Goal: Task Accomplishment & Management: Complete application form

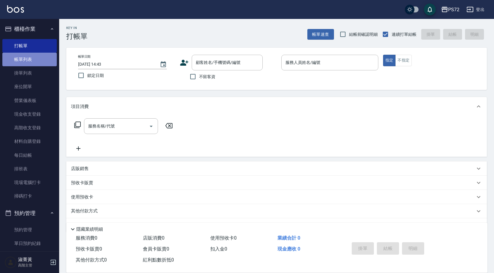
click at [35, 53] on link "帳單列表" at bounding box center [29, 60] width 54 height 14
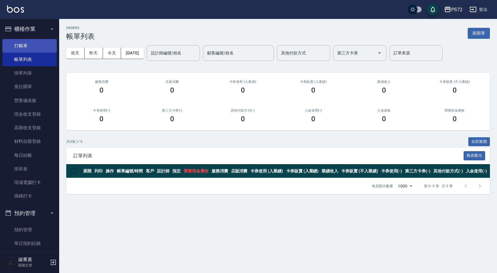
click at [28, 46] on link "打帳單" at bounding box center [29, 46] width 54 height 14
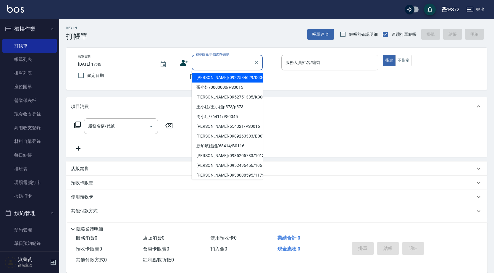
click at [202, 64] on input "顧客姓名/手機號碼/編號" at bounding box center [223, 62] width 57 height 10
click at [241, 78] on li "[PERSON_NAME]/0972735322/PS001" at bounding box center [227, 78] width 71 height 10
type input "[PERSON_NAME]/0972735322/PS001"
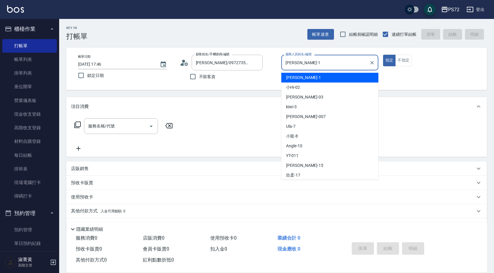
click at [312, 64] on input "[PERSON_NAME]-1" at bounding box center [325, 62] width 83 height 10
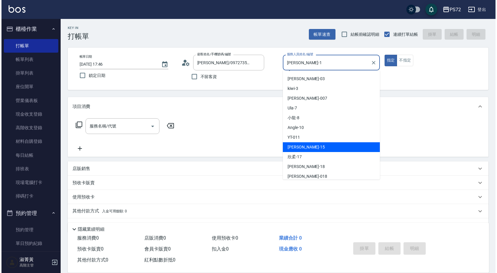
scroll to position [32, 0]
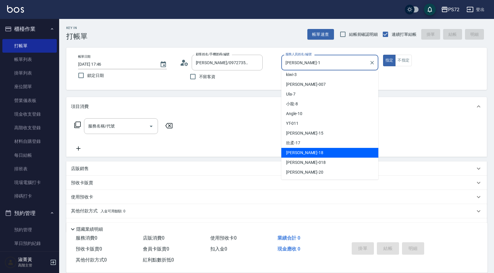
click at [303, 156] on div "[PERSON_NAME] -18" at bounding box center [330, 153] width 97 height 10
type input "[PERSON_NAME]-18"
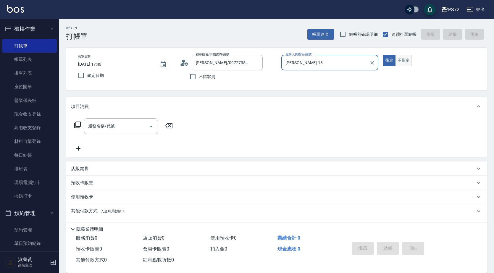
click at [405, 60] on button "不指定" at bounding box center [404, 61] width 17 height 12
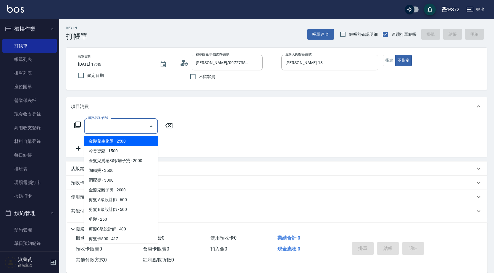
click at [109, 126] on div "服務名稱/代號 服務名稱/代號" at bounding box center [121, 126] width 74 height 16
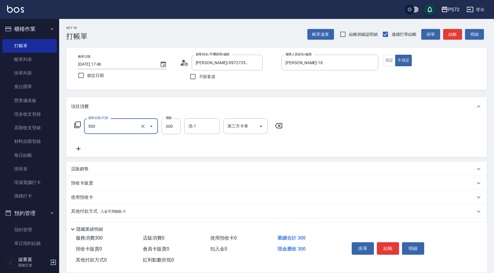
type input "洗髮(A級)(500)"
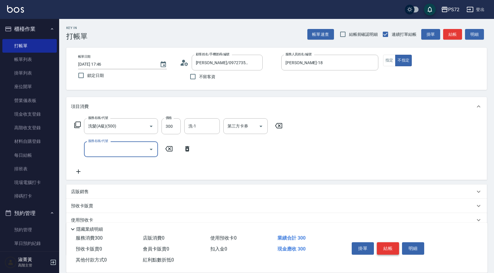
click at [393, 251] on button "結帳" at bounding box center [388, 248] width 22 height 12
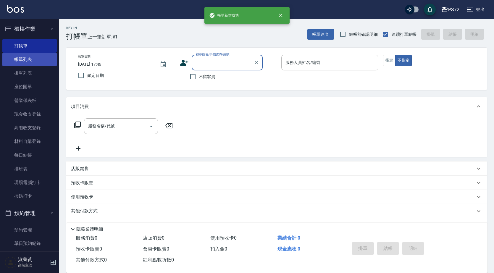
click at [43, 57] on link "帳單列表" at bounding box center [29, 60] width 54 height 14
